Goal: Transaction & Acquisition: Purchase product/service

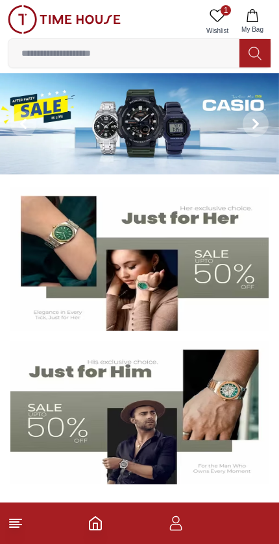
click at [190, 299] on img at bounding box center [139, 258] width 258 height 143
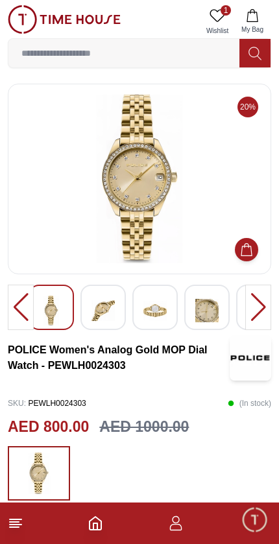
click at [103, 516] on icon "Home" at bounding box center [95, 523] width 16 height 16
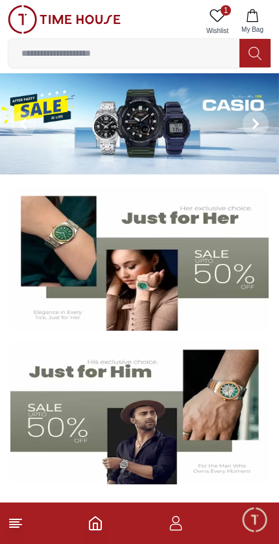
click at [179, 279] on img at bounding box center [139, 258] width 258 height 143
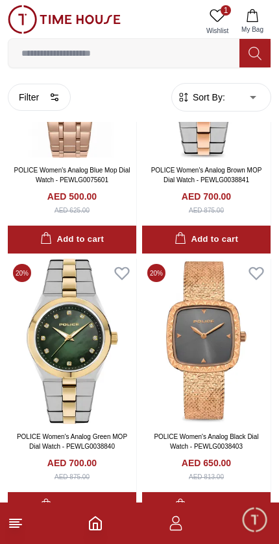
scroll to position [2035, 0]
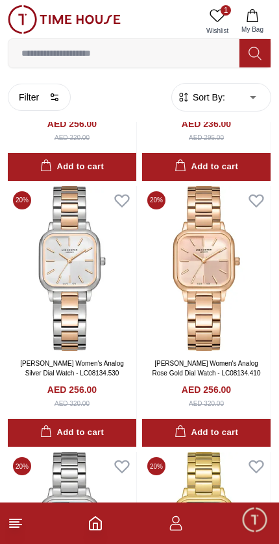
scroll to position [4485, 0]
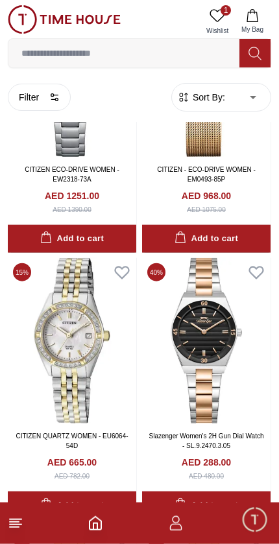
scroll to position [7344, 0]
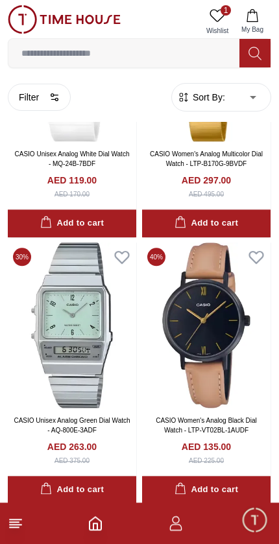
scroll to position [9490, 0]
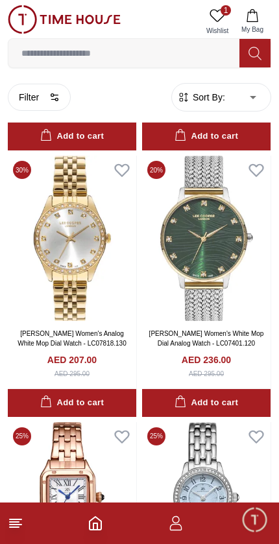
scroll to position [11704, 0]
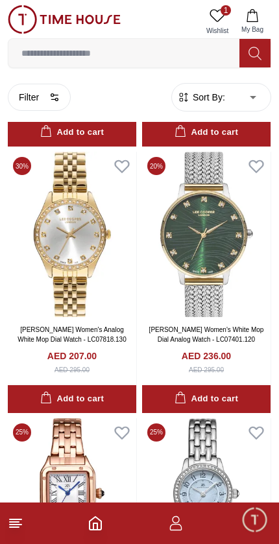
click at [98, 225] on img at bounding box center [72, 234] width 128 height 165
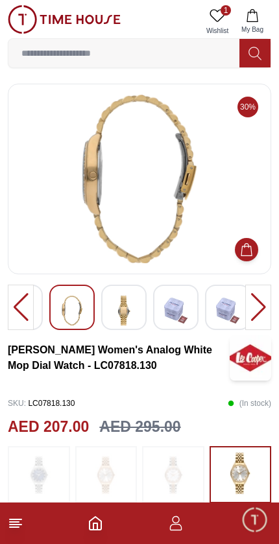
scroll to position [10, 0]
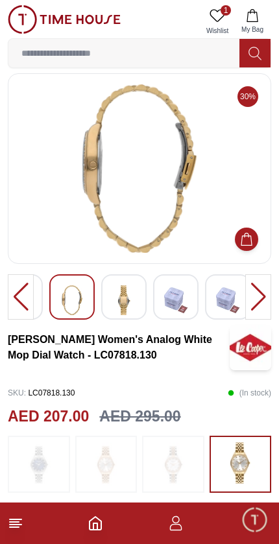
click at [92, 297] on div at bounding box center [71, 296] width 45 height 45
click at [126, 305] on img at bounding box center [123, 300] width 23 height 30
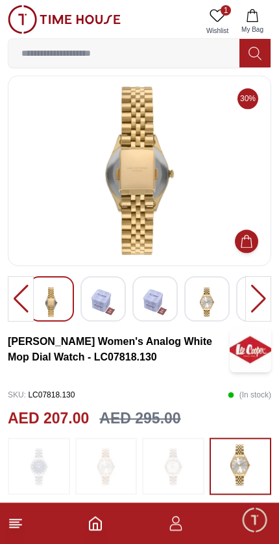
scroll to position [0, 0]
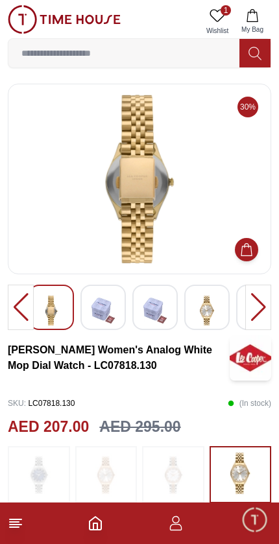
click at [21, 307] on div at bounding box center [21, 306] width 26 height 45
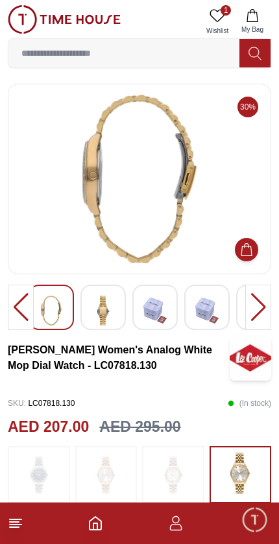
click at [21, 313] on div at bounding box center [21, 306] width 26 height 45
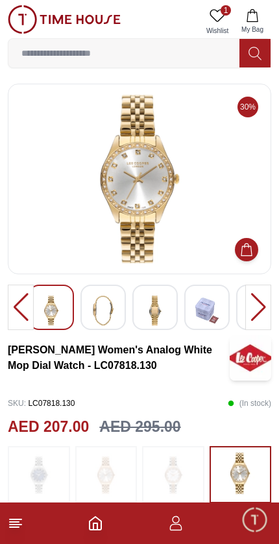
click at [16, 309] on div at bounding box center [21, 306] width 26 height 45
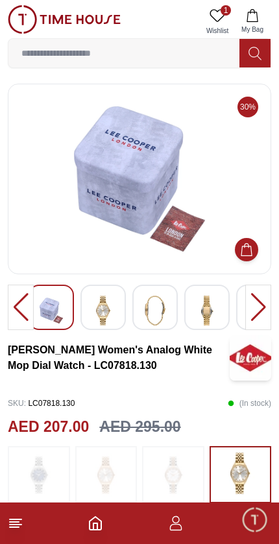
click at [102, 317] on img at bounding box center [102, 310] width 23 height 30
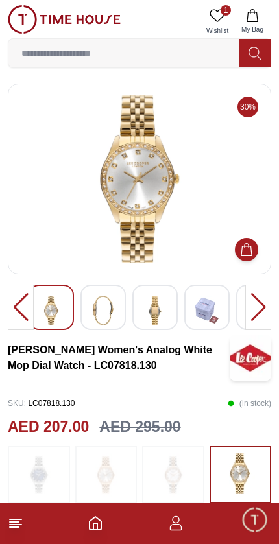
click at [12, 527] on line at bounding box center [14, 527] width 9 height 0
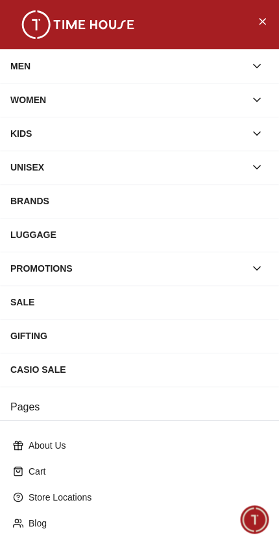
click at [256, 25] on button "Close Menu" at bounding box center [261, 20] width 21 height 21
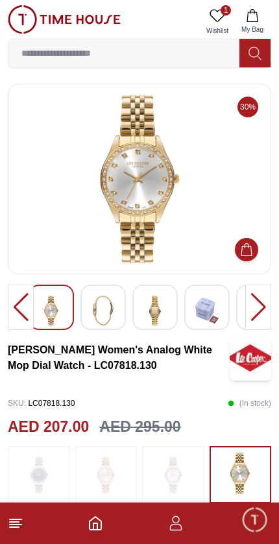
click at [93, 523] on icon "Home" at bounding box center [95, 523] width 16 height 16
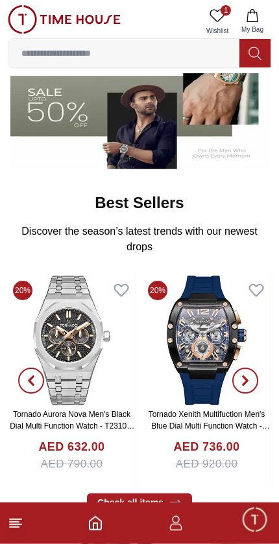
scroll to position [316, 0]
